Goal: Information Seeking & Learning: Learn about a topic

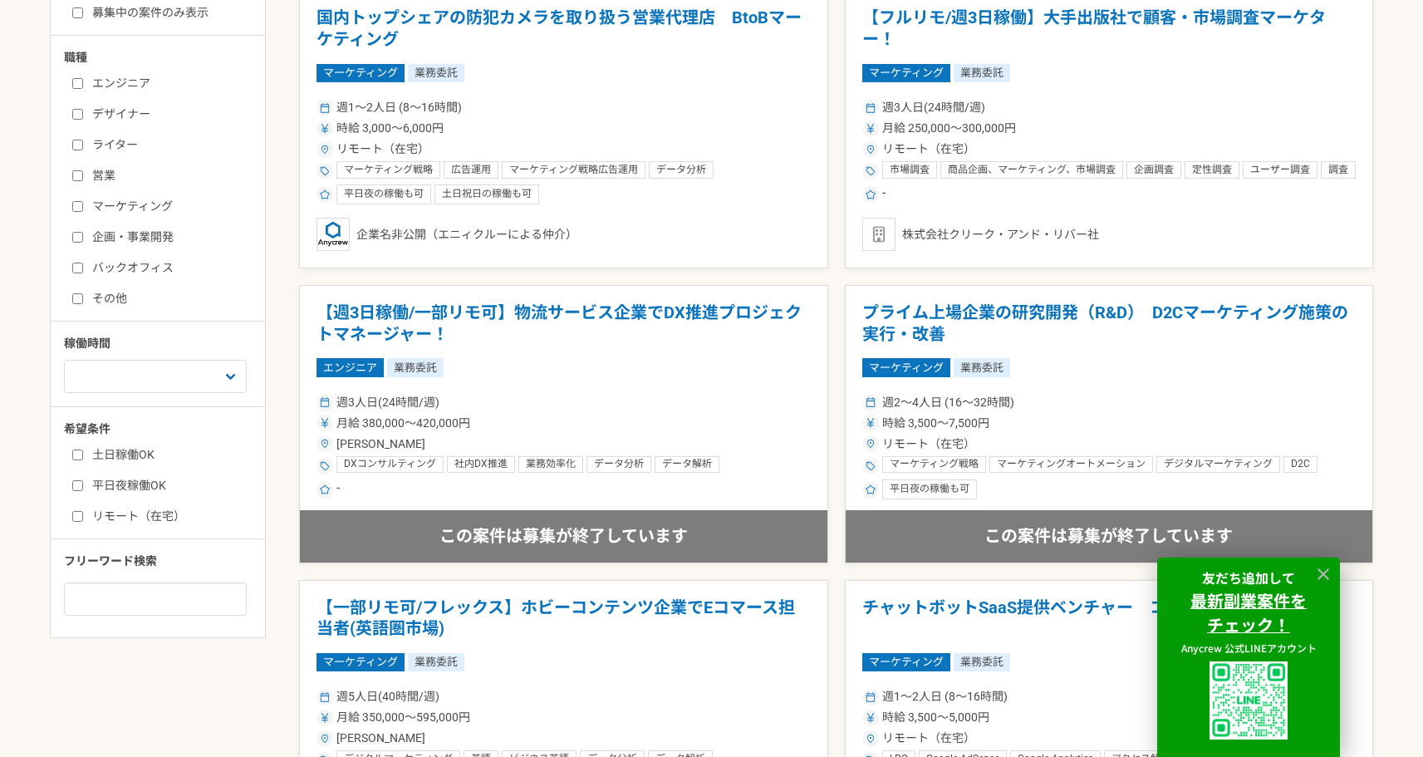
scroll to position [491, 0]
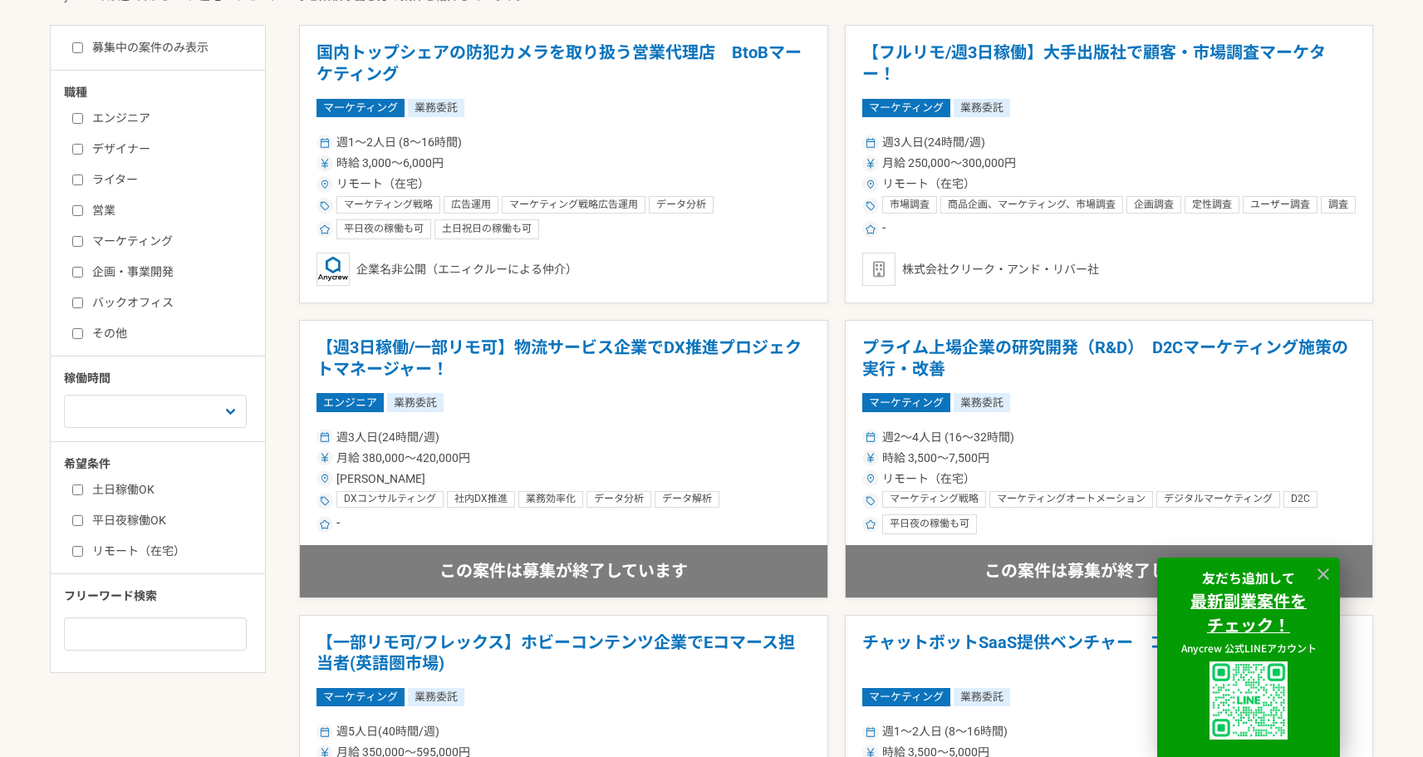
click at [147, 238] on label "マーケティング" at bounding box center [167, 241] width 191 height 17
click at [83, 238] on input "マーケティング" at bounding box center [77, 241] width 11 height 11
checkbox input "true"
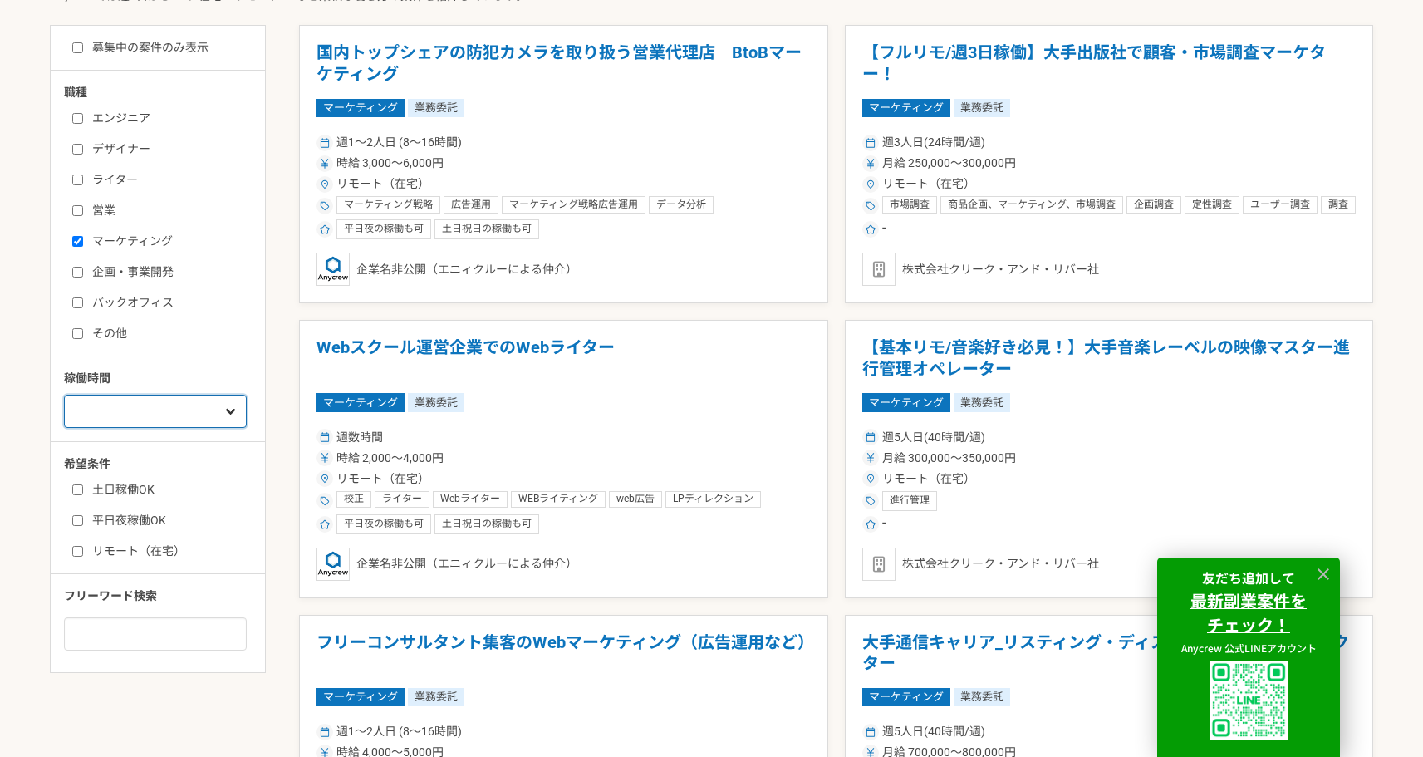
click at [233, 406] on select "週1人日（8時間）以下 週2人日（16時間）以下 週3人日（24時間）以下 週4人日（32時間）以下 週5人日（40時間）以下" at bounding box center [155, 410] width 183 height 33
select select "1"
click at [64, 394] on select "週1人日（8時間）以下 週2人日（16時間）以下 週3人日（24時間）以下 週4人日（32時間）以下 週5人日（40時間）以下" at bounding box center [155, 410] width 183 height 33
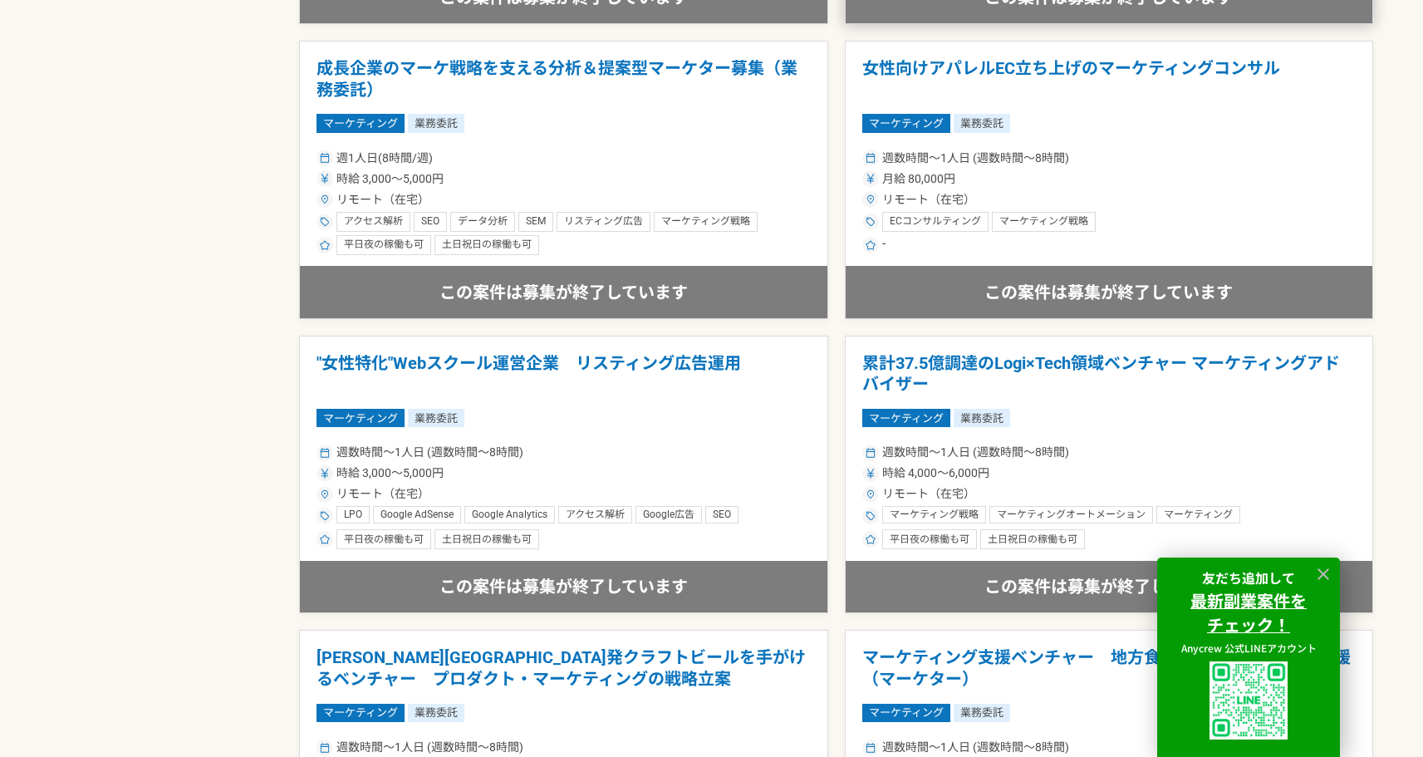
scroll to position [1359, 0]
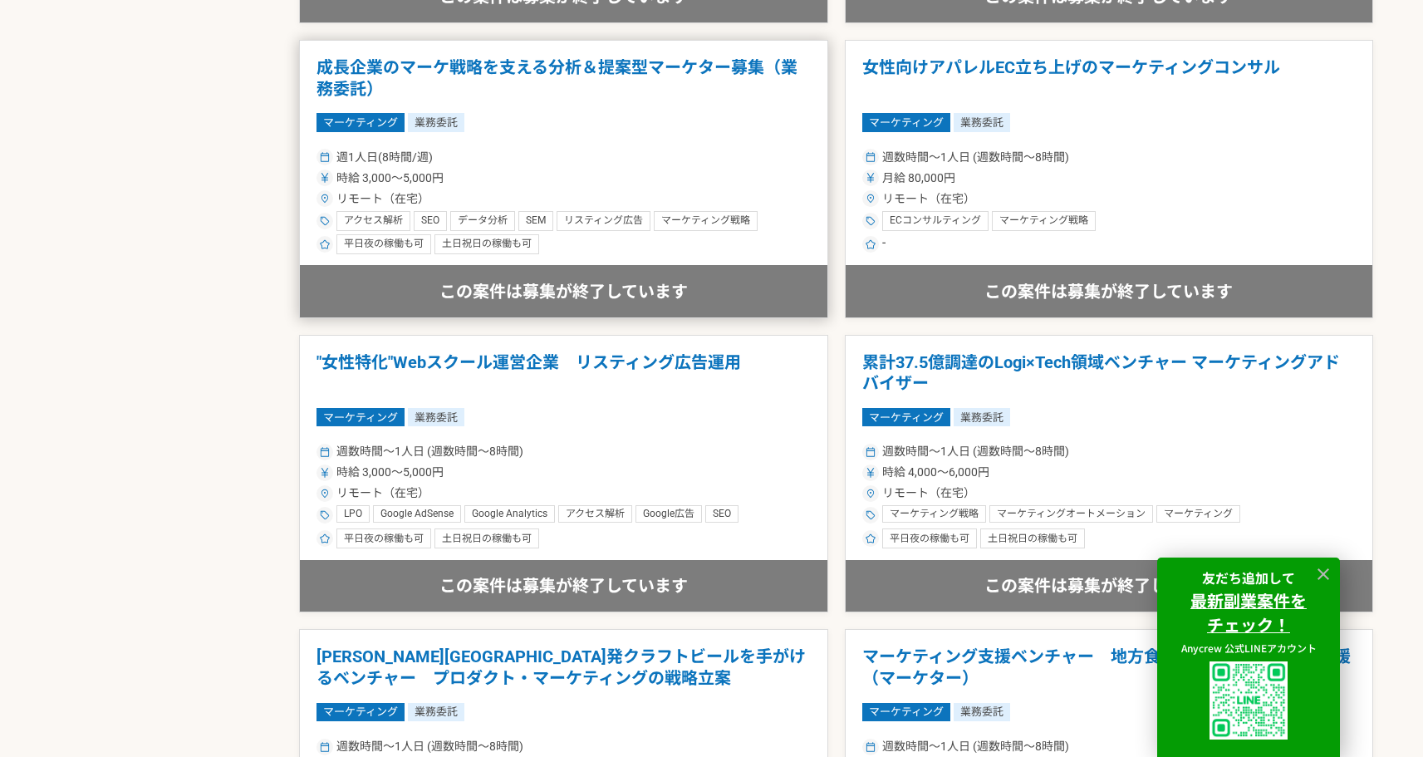
click at [643, 66] on h1 "成長企業のマーケ戦略を支える分析＆提案型マーケター募集（業務委託）" at bounding box center [563, 78] width 494 height 42
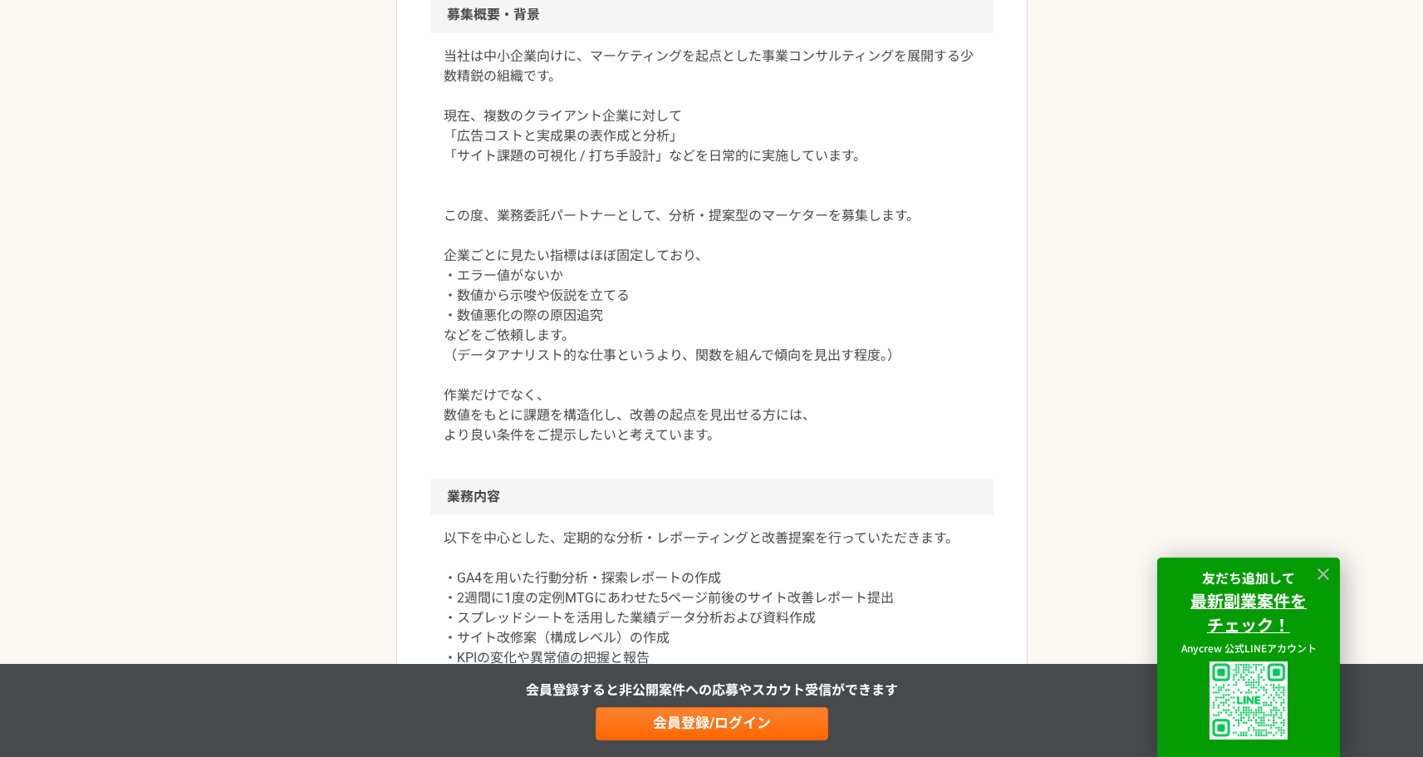
scroll to position [629, 0]
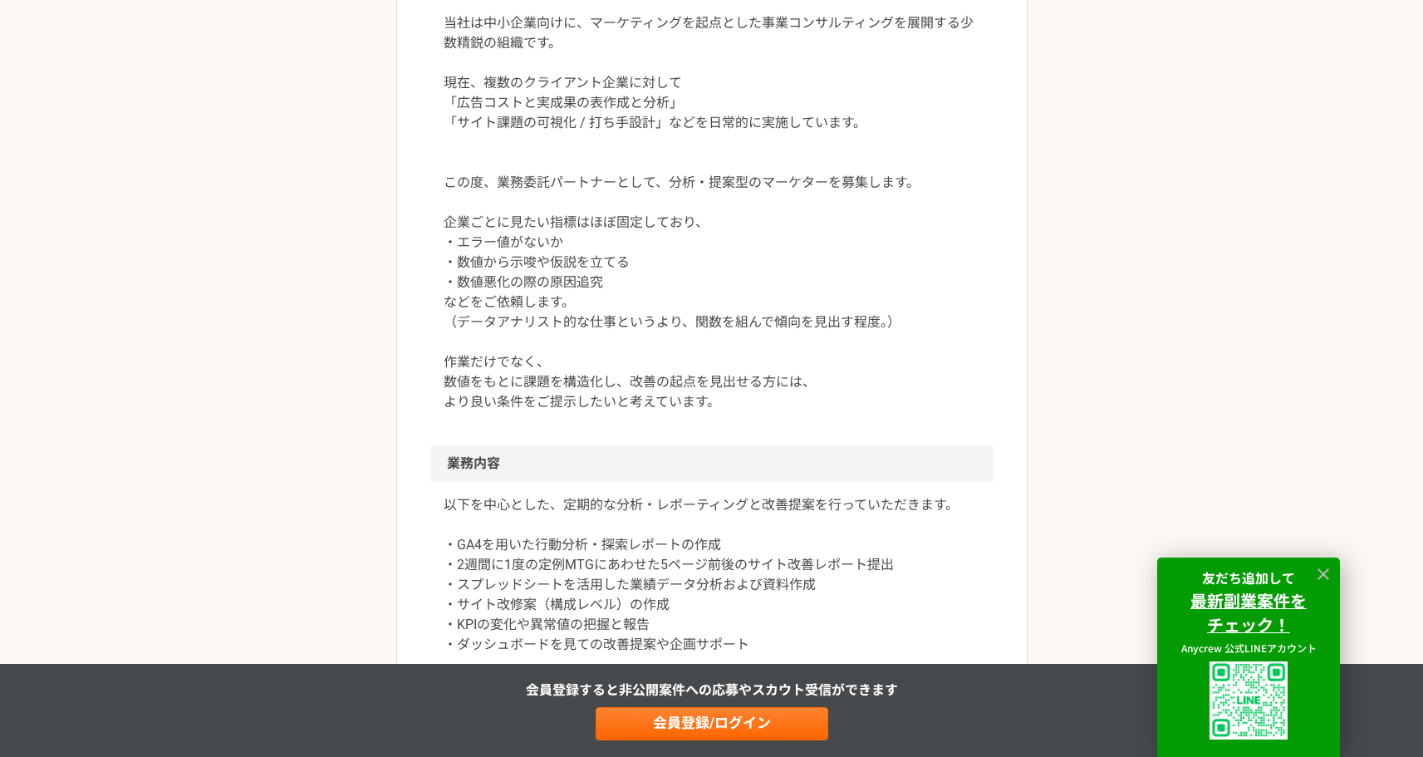
click at [663, 179] on p "当社は中小企業向けに、マーケティングを起点とした事業コンサルティングを展開する少数精鋭の組織です。 現在、複数のクライアント企業に対して 「広告コストと実成果…" at bounding box center [711, 212] width 536 height 399
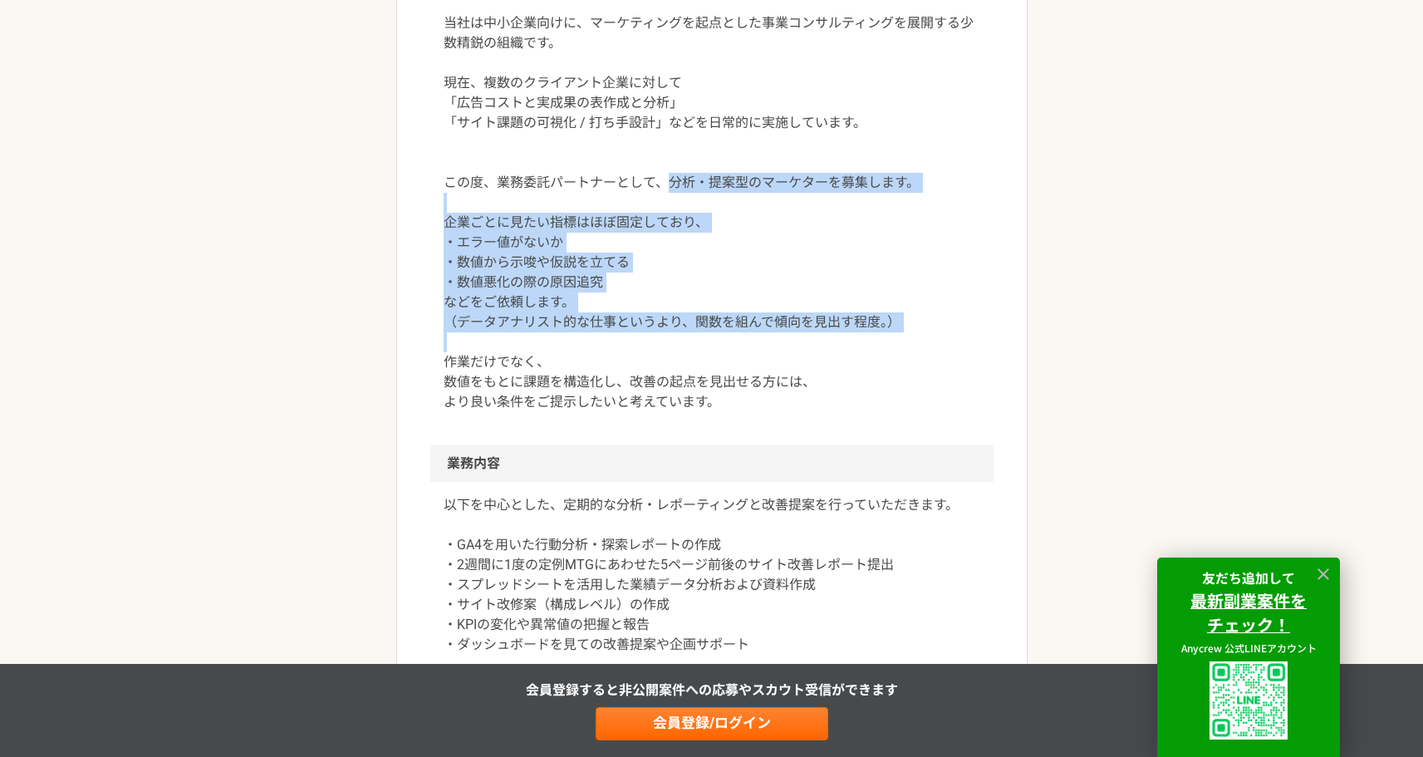
drag, startPoint x: 663, startPoint y: 179, endPoint x: 670, endPoint y: 340, distance: 162.1
click at [670, 340] on p "当社は中小企業向けに、マーケティングを起点とした事業コンサルティングを展開する少数精鋭の組織です。 現在、複数のクライアント企業に対して 「広告コストと実成果…" at bounding box center [711, 212] width 536 height 399
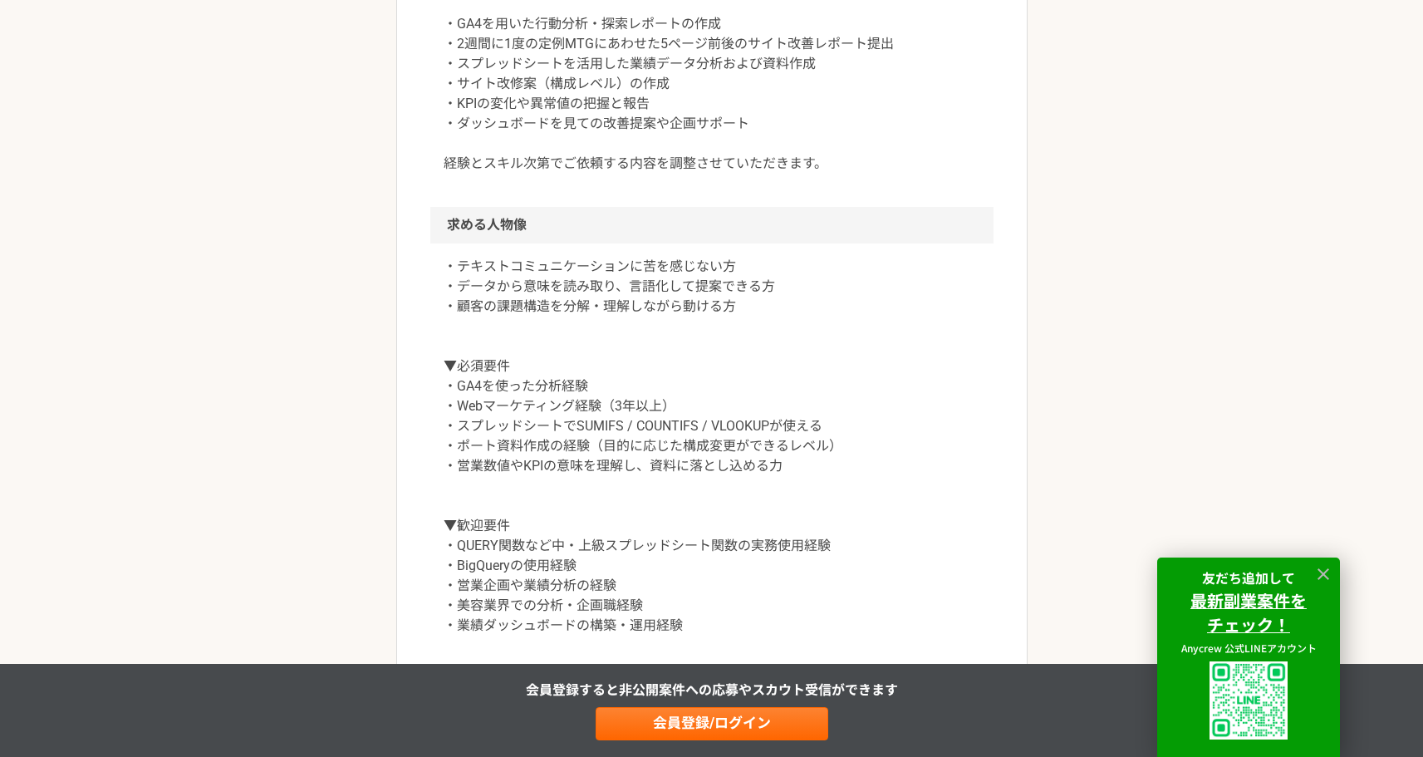
scroll to position [1150, 0]
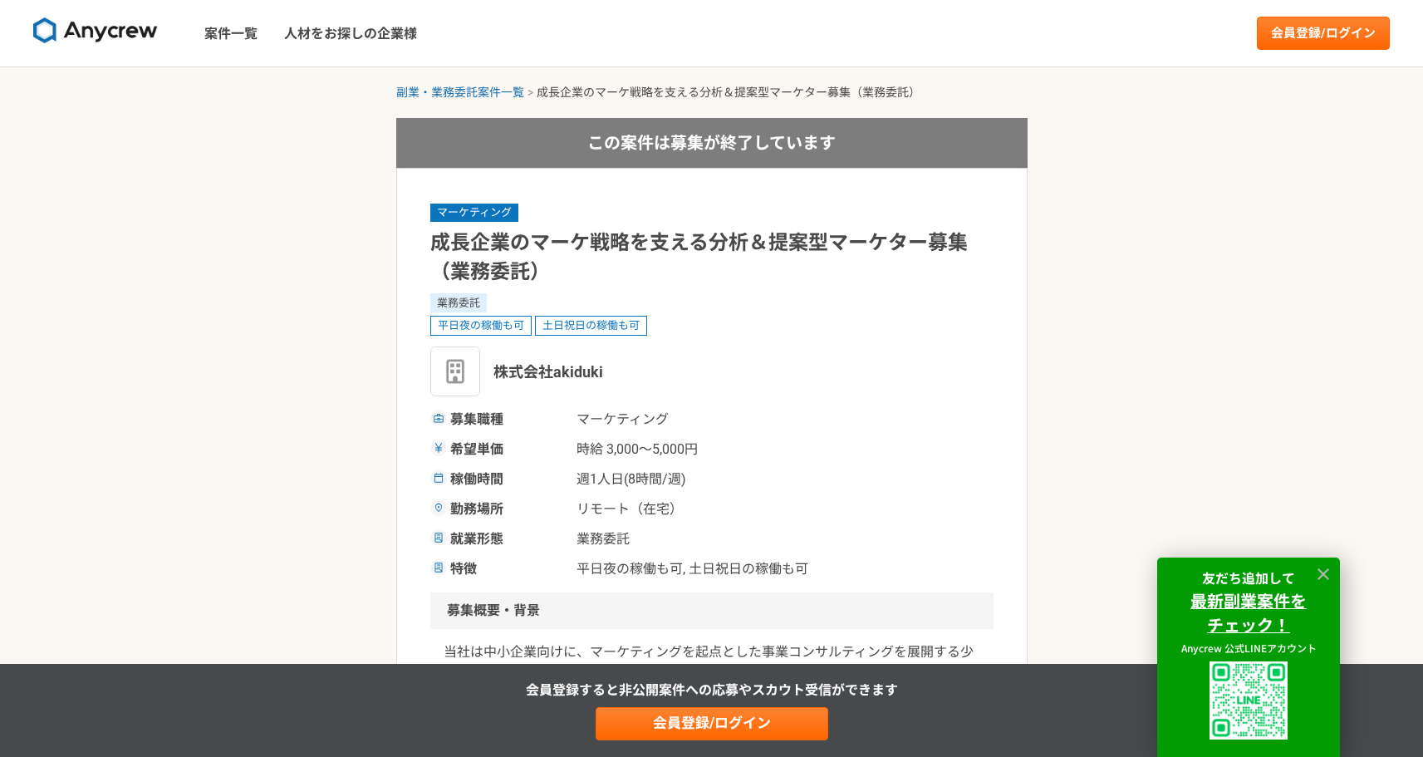
select select "1"
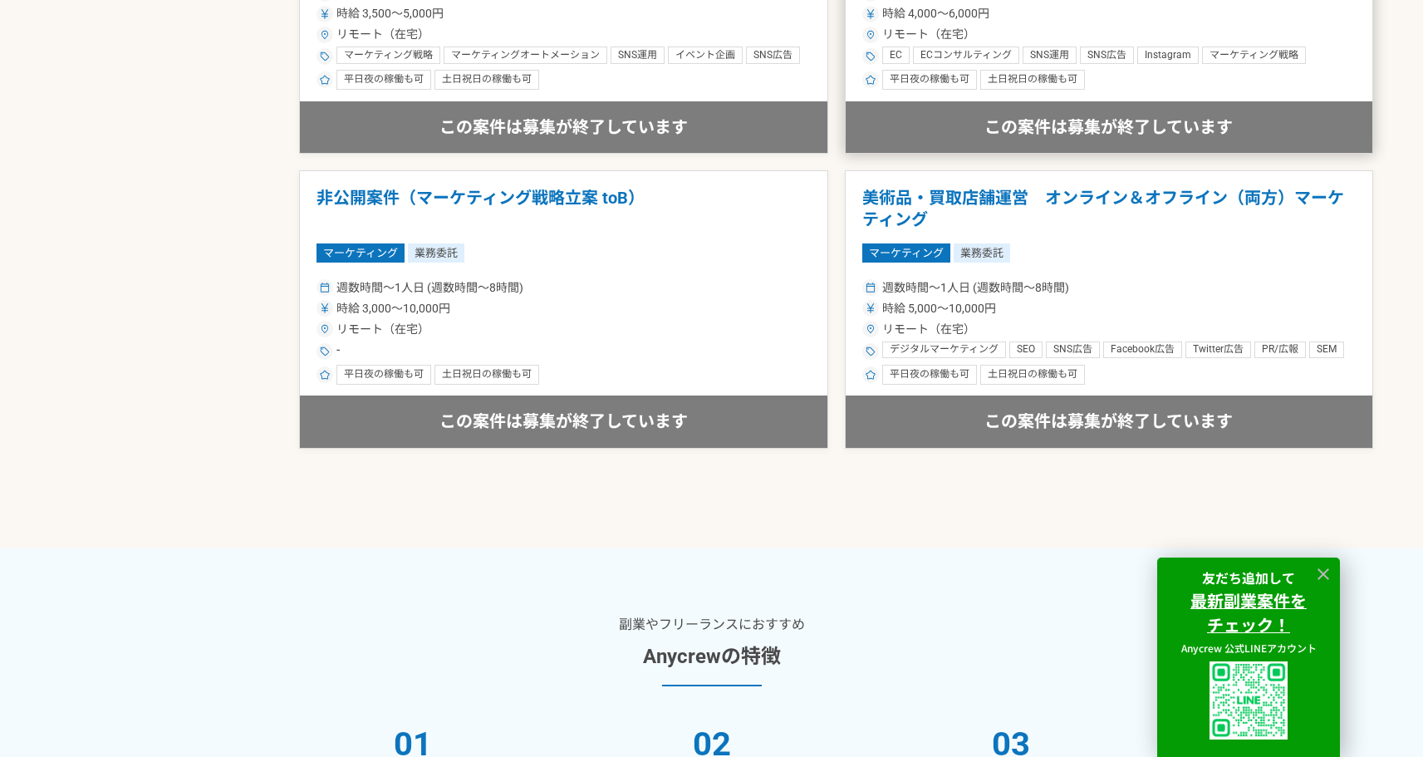
scroll to position [2114, 0]
